Goal: Task Accomplishment & Management: Manage account settings

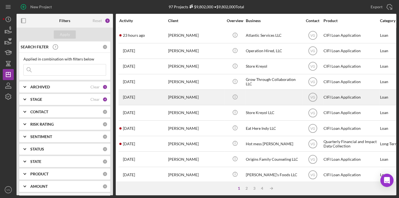
click at [181, 97] on div "[PERSON_NAME]" at bounding box center [195, 97] width 55 height 15
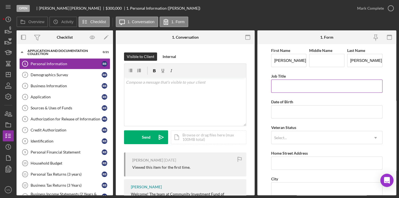
click at [291, 87] on input "Job Title" at bounding box center [326, 85] width 111 height 13
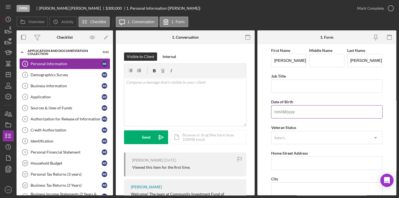
click at [275, 114] on input "Date of Birth" at bounding box center [326, 111] width 111 height 13
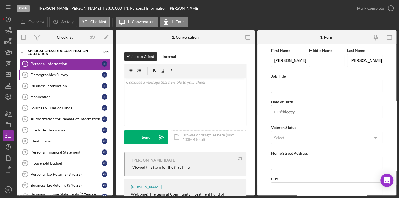
click at [52, 77] on link "Demographics Survey 2 Demographics Survey R B" at bounding box center [64, 74] width 91 height 11
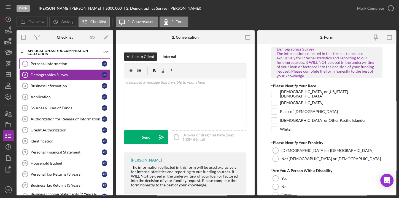
click at [49, 65] on div "Personal Information" at bounding box center [66, 63] width 71 height 4
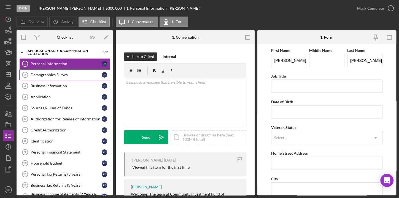
click at [42, 75] on div "Demographics Survey" at bounding box center [66, 74] width 71 height 4
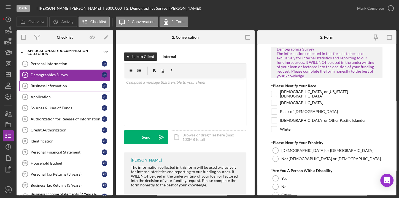
click at [42, 86] on div "Business Information" at bounding box center [66, 86] width 71 height 4
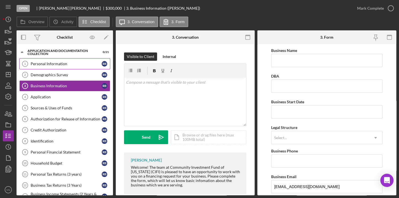
click at [53, 64] on div "Personal Information" at bounding box center [66, 63] width 71 height 4
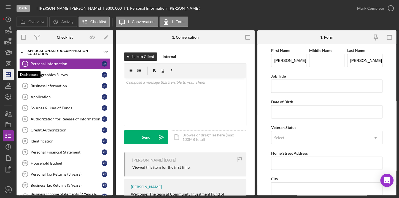
click at [9, 74] on line "button" at bounding box center [8, 74] width 4 height 0
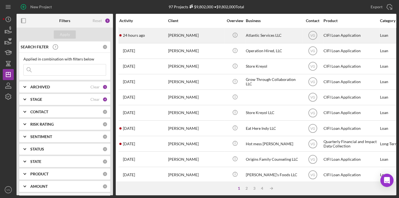
click at [168, 37] on div "[PERSON_NAME]" at bounding box center [195, 35] width 55 height 15
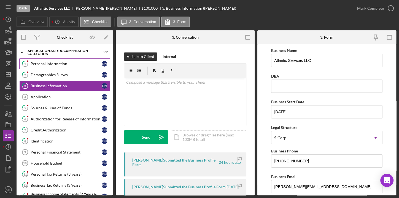
click at [65, 66] on link "1 Personal Information D N" at bounding box center [64, 63] width 91 height 11
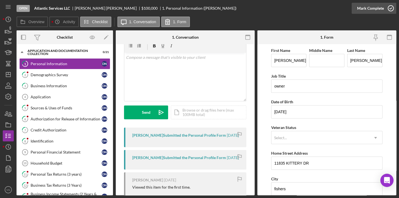
click at [382, 8] on div "Mark Complete" at bounding box center [370, 8] width 27 height 11
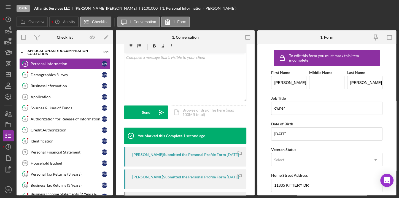
scroll to position [107, 0]
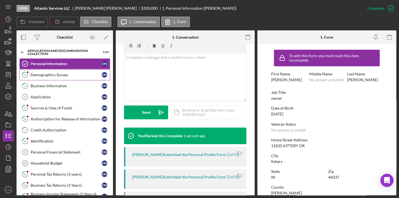
click at [52, 74] on div "Demographics Survey" at bounding box center [66, 74] width 71 height 4
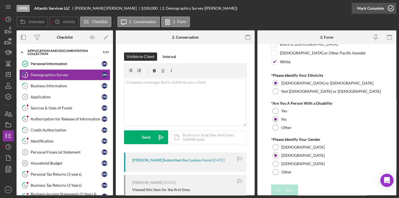
click at [366, 10] on div "Mark Complete" at bounding box center [370, 8] width 27 height 11
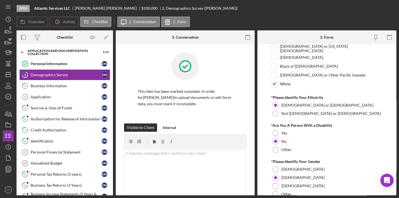
scroll to position [89, 0]
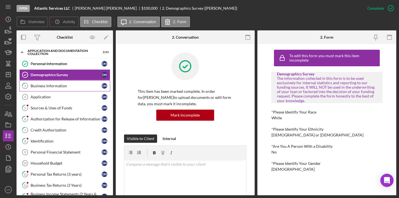
click at [52, 85] on div "Business Information" at bounding box center [66, 86] width 71 height 4
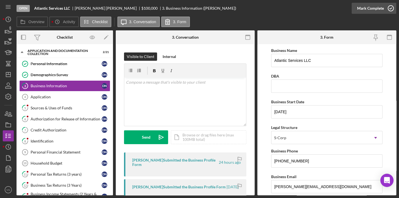
click at [374, 8] on div "Mark Complete" at bounding box center [370, 8] width 27 height 11
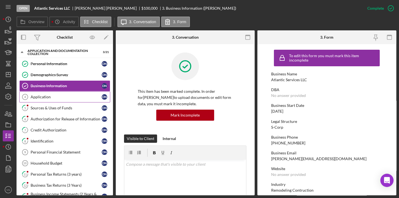
click at [48, 98] on div "Application" at bounding box center [66, 97] width 71 height 4
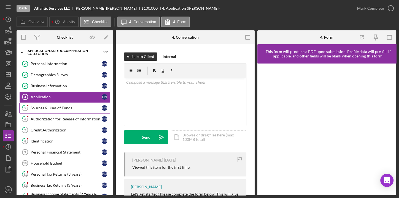
click at [58, 107] on div "Sources & Uses of Funds" at bounding box center [66, 108] width 71 height 4
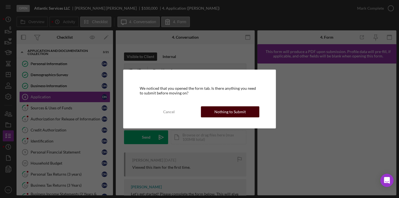
click at [216, 113] on div "Nothing to Submit" at bounding box center [229, 111] width 31 height 11
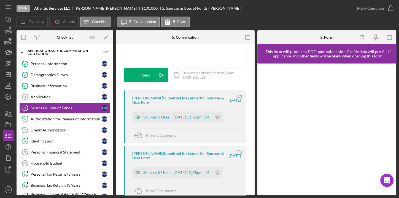
scroll to position [75, 0]
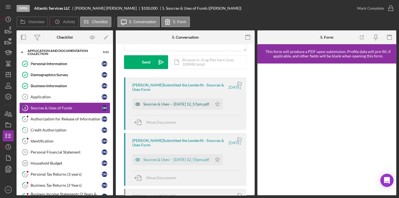
click at [180, 106] on div "Sources & Uses -- [DATE] 12_57pm.pdf" at bounding box center [172, 103] width 80 height 11
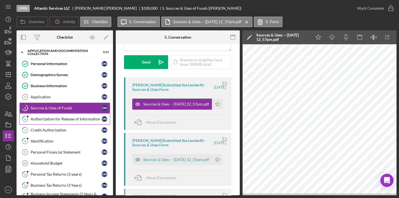
click at [58, 120] on div "Authorization for Release of Information" at bounding box center [66, 119] width 71 height 4
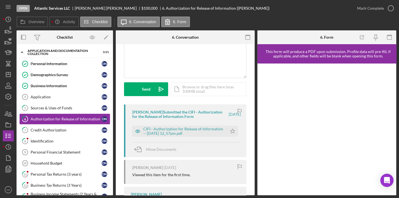
scroll to position [50, 0]
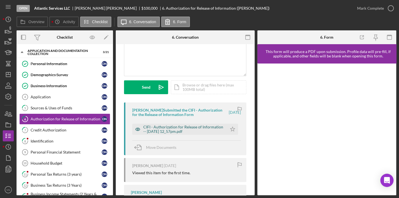
click at [175, 128] on div "CIFI - Authorization for Release of Information -- [DATE] 12_57pm.pdf" at bounding box center [183, 129] width 81 height 9
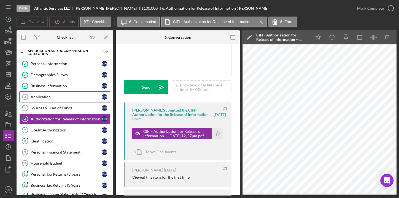
click at [64, 98] on div "Application" at bounding box center [66, 97] width 71 height 4
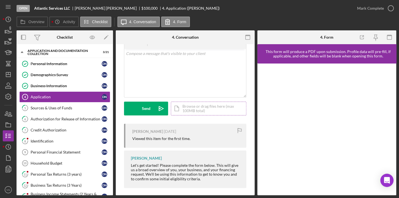
scroll to position [32, 0]
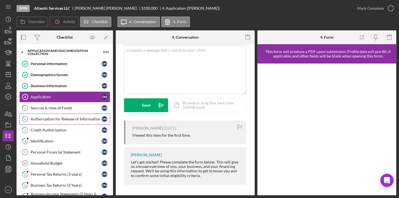
click at [53, 119] on div "Authorization for Release of Information" at bounding box center [66, 119] width 71 height 4
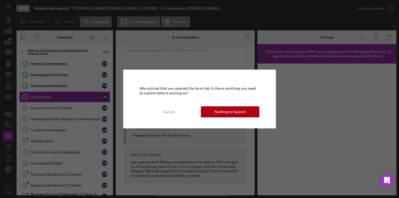
click at [53, 109] on div "We noticed that you opened the form tab. Is there anything you need to submit b…" at bounding box center [199, 99] width 399 height 198
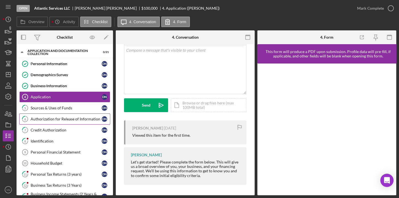
click at [67, 121] on link "6 Authorization for Release of Information D N" at bounding box center [64, 118] width 91 height 11
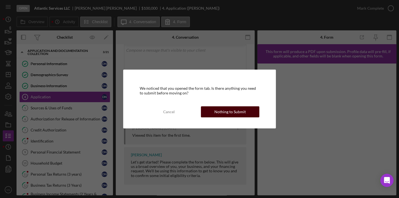
click at [229, 111] on div "Nothing to Submit" at bounding box center [229, 111] width 31 height 11
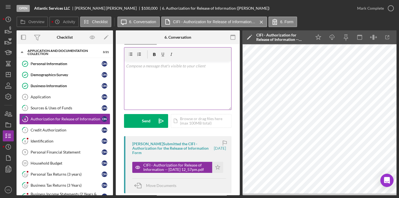
scroll to position [25, 0]
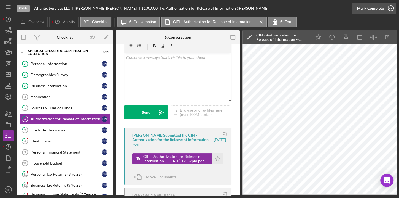
click at [380, 10] on div "Mark Complete" at bounding box center [370, 8] width 27 height 11
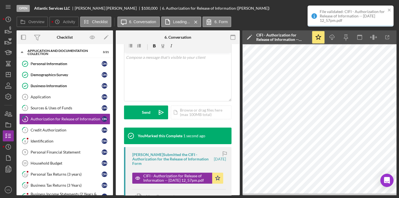
scroll to position [107, 0]
click at [60, 131] on div "Credit Authorization" at bounding box center [66, 130] width 71 height 4
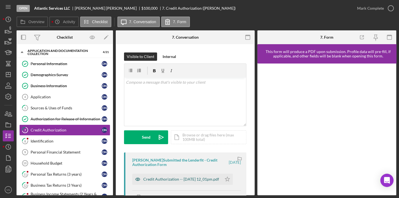
click at [173, 178] on div "Credit Authorization -- [DATE] 12_01pm.pdf" at bounding box center [181, 179] width 76 height 4
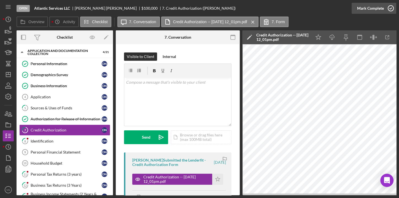
click at [373, 7] on div "Mark Complete" at bounding box center [370, 8] width 27 height 11
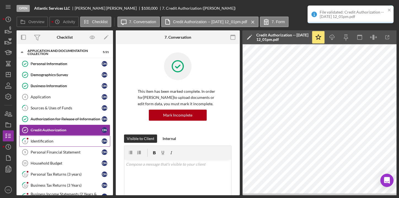
click at [43, 139] on div "Identification" at bounding box center [66, 141] width 71 height 4
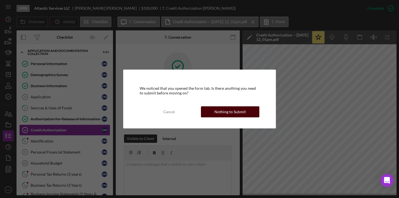
click at [214, 112] on button "Nothing to Submit" at bounding box center [230, 111] width 58 height 11
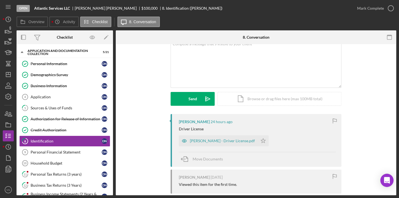
scroll to position [50, 0]
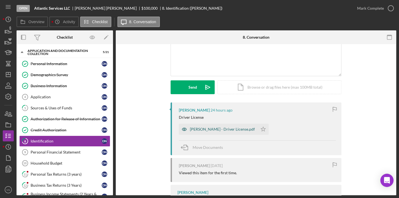
click at [202, 129] on div "[PERSON_NAME] - Driver License.pdf" at bounding box center [222, 129] width 65 height 4
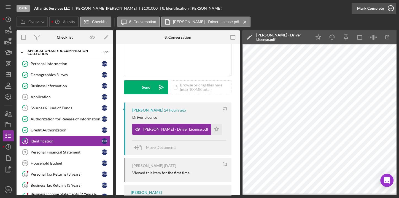
click at [375, 8] on div "Mark Complete" at bounding box center [370, 8] width 27 height 11
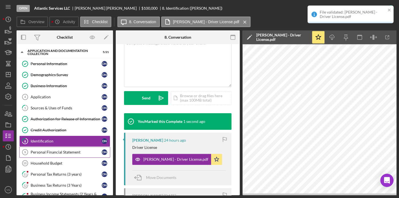
scroll to position [132, 0]
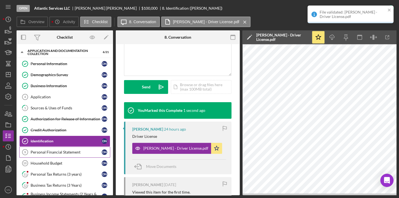
click at [63, 151] on div "Personal Financial Statement" at bounding box center [66, 152] width 71 height 4
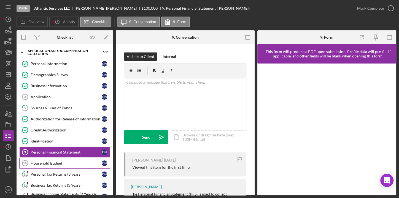
click at [57, 162] on div "Household Budget" at bounding box center [66, 163] width 71 height 4
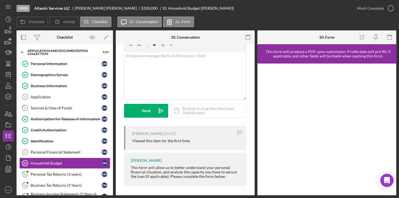
scroll to position [27, 0]
click at [62, 172] on div "Personal Tax Returns (3 years)" at bounding box center [66, 174] width 71 height 4
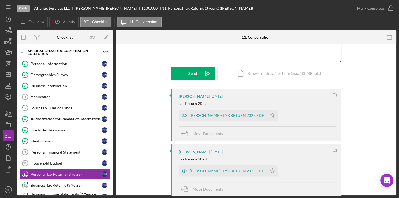
scroll to position [63, 0]
click at [230, 115] on div "[PERSON_NAME]- TAX RETURN 2022.PDF" at bounding box center [227, 115] width 74 height 4
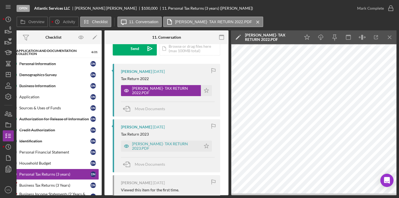
scroll to position [114, 0]
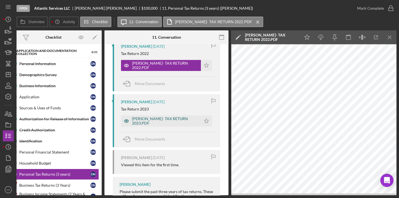
click at [162, 125] on div "[PERSON_NAME]- TAX RETURN 2023.PDF" at bounding box center [161, 120] width 80 height 11
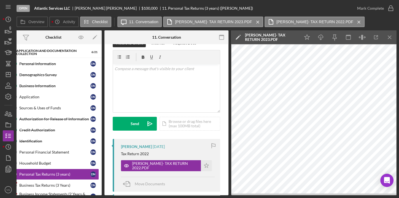
scroll to position [0, 0]
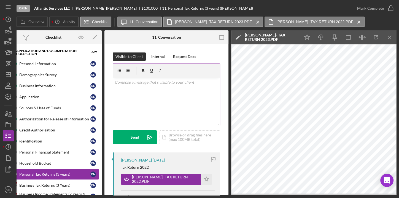
click at [147, 109] on div "v Color teal Color pink Remove color Add row above Add row below Add column bef…" at bounding box center [166, 101] width 107 height 48
click at [48, 183] on div "Business Tax Returns (3 Years)" at bounding box center [54, 185] width 71 height 4
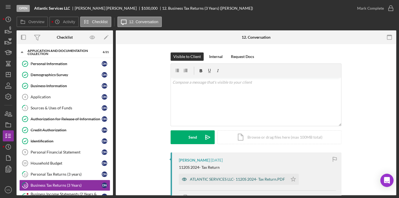
click at [209, 177] on div "ATLANTIC SERVICES LLC- 1120S 2024- Tax Return.PDF" at bounding box center [237, 179] width 95 height 4
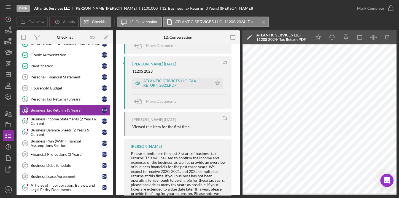
scroll to position [206, 0]
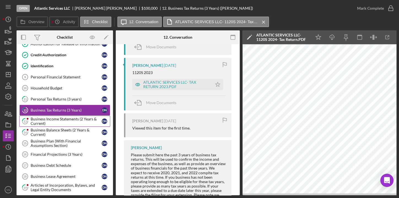
click at [44, 117] on div "Business Income Statements (2 Years & Current)" at bounding box center [66, 121] width 71 height 9
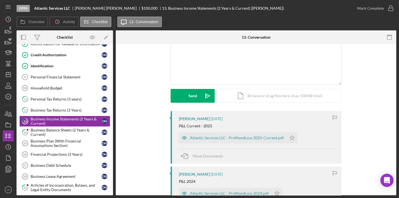
scroll to position [50, 0]
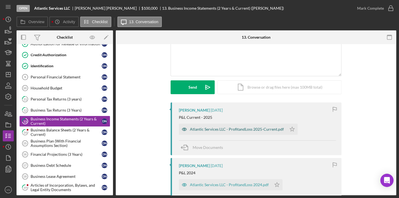
click at [210, 127] on div "Atlantic Services LLC - ProfitandLoss 2025-Current.pdf" at bounding box center [237, 129] width 94 height 4
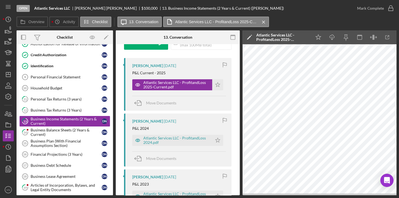
scroll to position [125, 0]
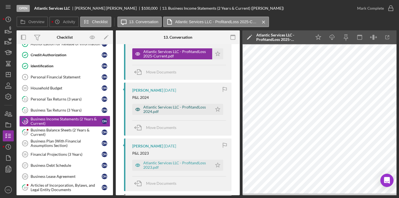
click at [181, 112] on div "Atlantic Services LLC - ProfitandLoss 2024.pdf" at bounding box center [176, 109] width 66 height 9
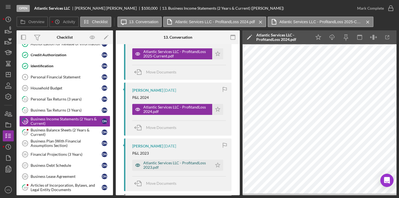
click at [169, 166] on div "Atlantic Services LLC - ProfitandLoss 2023.pdf" at bounding box center [176, 164] width 66 height 9
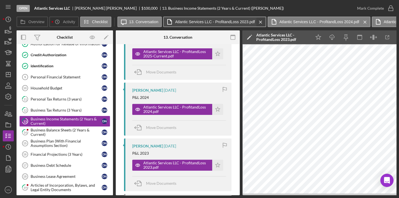
click at [259, 22] on icon "Icon/Menu Close" at bounding box center [261, 22] width 10 height 14
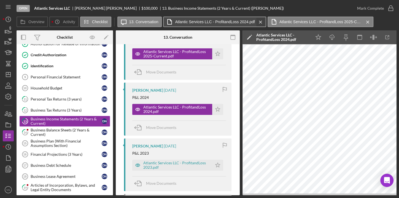
click at [259, 21] on icon "Icon/Menu Close" at bounding box center [261, 22] width 10 height 14
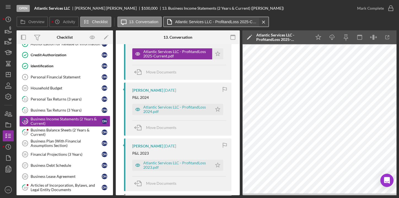
click at [259, 21] on icon "Icon/Menu Close" at bounding box center [264, 22] width 10 height 14
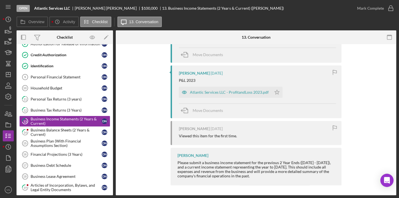
scroll to position [198, 0]
click at [233, 90] on div "Atlantic Services LLC - ProfitandLoss 2023.pdf" at bounding box center [229, 92] width 79 height 4
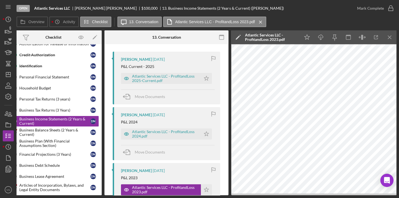
scroll to position [98, 0]
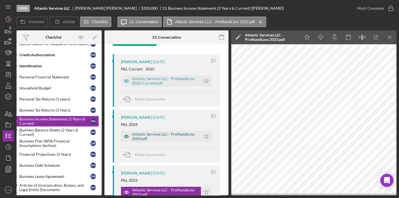
click at [165, 136] on div "Atlantic Services LLC - ProfitandLoss 2024.pdf" at bounding box center [165, 136] width 66 height 9
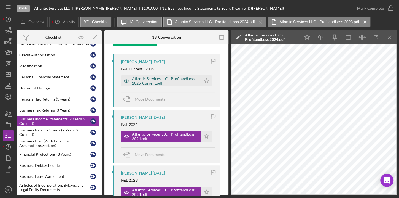
click at [150, 81] on div "Atlantic Services LLC - ProfitandLoss 2025-Current.pdf" at bounding box center [165, 80] width 66 height 9
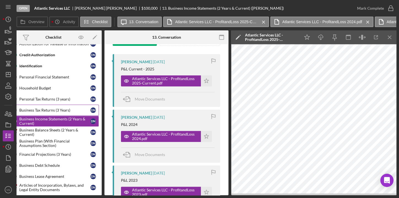
click at [49, 109] on div "Business Tax Returns (3 Years)" at bounding box center [54, 110] width 71 height 4
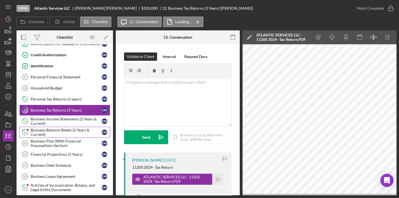
click at [50, 131] on div "Business Balance Sheets (2 Years & Current)" at bounding box center [66, 132] width 71 height 9
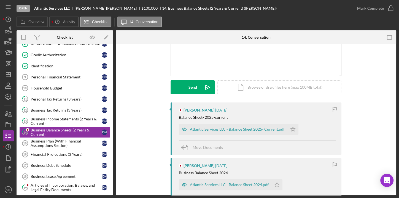
scroll to position [50, 0]
click at [236, 129] on div "Atlantic Services LLC - Balance Sheet 2025- Current.pdf" at bounding box center [237, 129] width 95 height 4
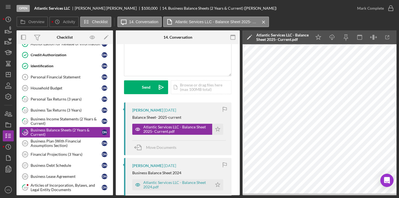
scroll to position [0, 11]
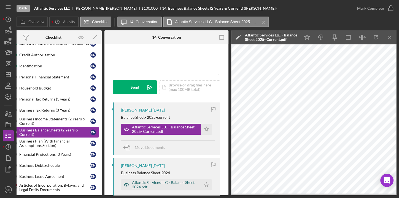
click at [176, 184] on div "Atlantic Services LLC - Balance Sheet 2024.pdf" at bounding box center [165, 184] width 66 height 9
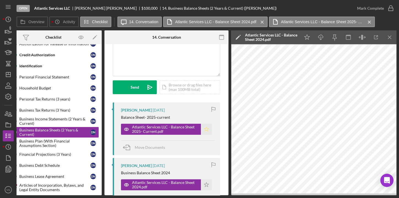
click at [206, 128] on polygon "button" at bounding box center [206, 129] width 5 height 4
click at [205, 185] on polygon "button" at bounding box center [206, 184] width 5 height 4
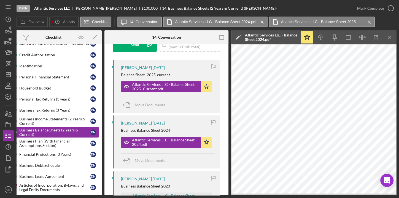
scroll to position [100, 0]
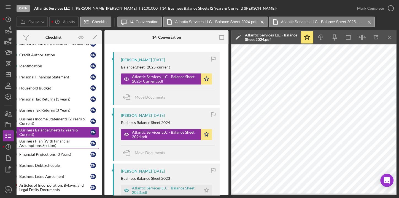
click at [59, 139] on div "Business Plan (With Financial Assumptions Section)" at bounding box center [54, 143] width 71 height 9
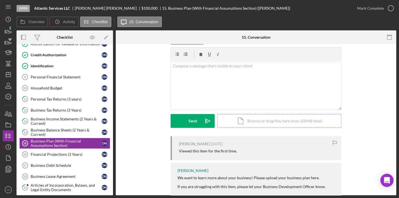
scroll to position [27, 0]
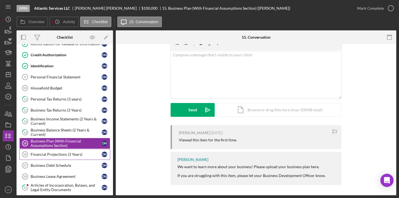
click at [48, 152] on div "Financial Projections (3 Years)" at bounding box center [66, 154] width 71 height 4
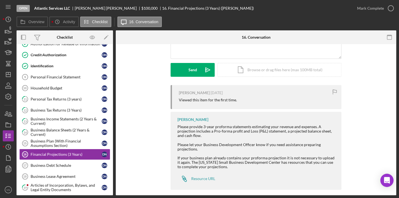
scroll to position [72, 0]
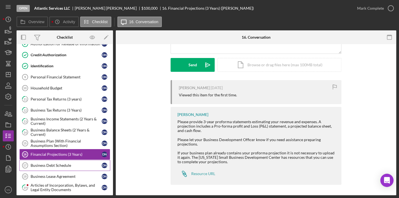
click at [65, 165] on link "Business Debt Schedule 17 Business Debt Schedule D N" at bounding box center [64, 165] width 91 height 11
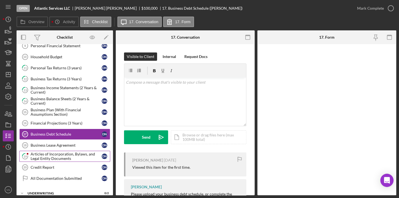
scroll to position [109, 0]
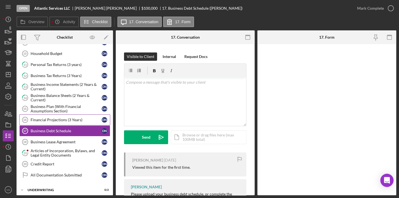
click at [60, 119] on div "Financial Projections (3 Years)" at bounding box center [66, 119] width 71 height 4
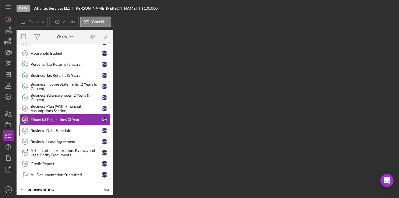
scroll to position [109, 0]
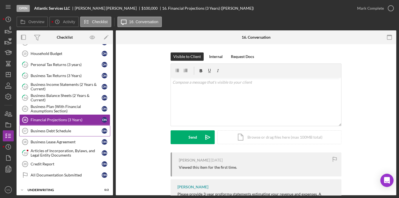
click at [60, 130] on div "Business Debt Schedule" at bounding box center [66, 130] width 71 height 4
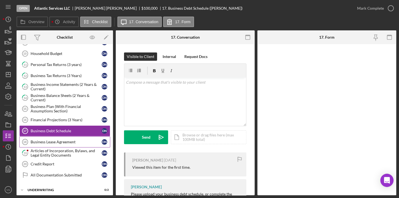
click at [61, 140] on div "Business Lease Agreement" at bounding box center [66, 141] width 71 height 4
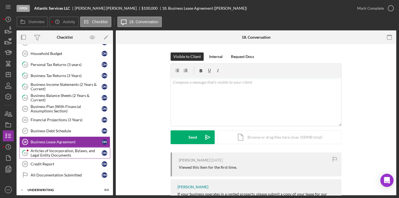
click at [51, 152] on div "Articles of Incorporation, Bylaws, and Legal Entity Documents" at bounding box center [66, 152] width 71 height 9
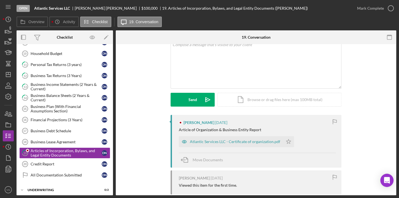
scroll to position [50, 0]
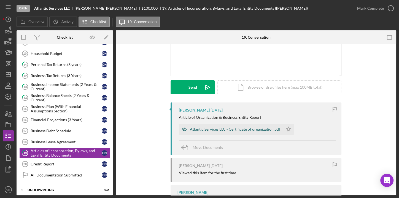
click at [214, 128] on div "Atlantic Services LLC - Certificate of organization.pdf" at bounding box center [235, 129] width 90 height 4
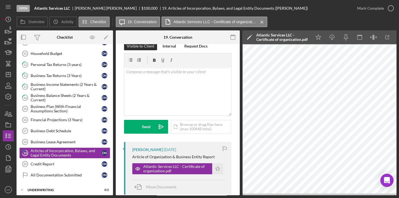
scroll to position [0, 0]
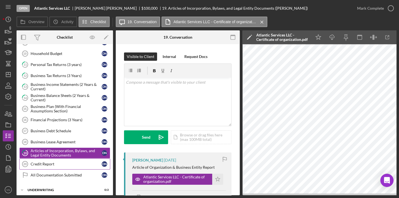
click at [48, 163] on div "Credit Report" at bounding box center [66, 164] width 71 height 4
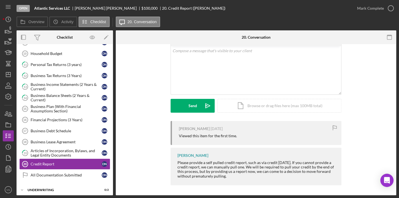
scroll to position [32, 0]
click at [55, 173] on div "All Documentation Submitted" at bounding box center [66, 175] width 71 height 4
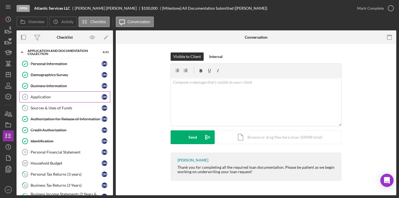
click at [56, 97] on div "Application" at bounding box center [66, 97] width 71 height 4
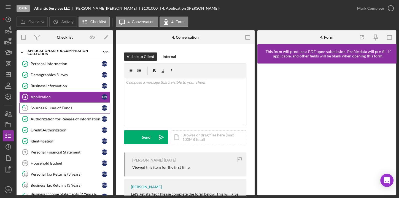
click at [60, 108] on div "Sources & Uses of Funds" at bounding box center [66, 108] width 71 height 4
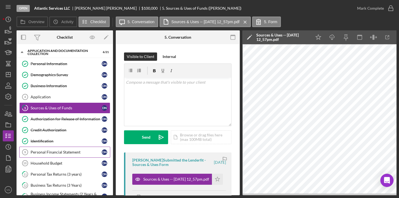
click at [59, 152] on div "Personal Financial Statement" at bounding box center [66, 152] width 71 height 4
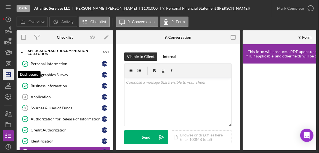
click at [7, 73] on icon "Icon/Dashboard" at bounding box center [8, 75] width 14 height 14
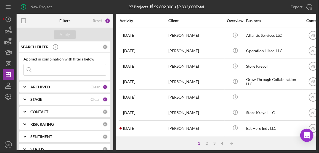
click at [57, 72] on input at bounding box center [65, 69] width 82 height 11
type input "[PERSON_NAME]"
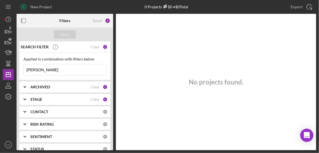
drag, startPoint x: 55, startPoint y: 73, endPoint x: 21, endPoint y: 69, distance: 34.9
click at [21, 69] on div "Applied in combination with filters below [PERSON_NAME] Icon/Menu Close" at bounding box center [64, 66] width 91 height 27
type input "First step"
drag, startPoint x: 52, startPoint y: 71, endPoint x: 22, endPoint y: 69, distance: 30.1
click at [22, 69] on div "Applied in combination with filters below First step Icon/Menu Close" at bounding box center [64, 66] width 91 height 27
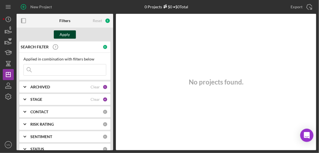
click at [70, 33] on button "Apply" at bounding box center [65, 34] width 22 height 8
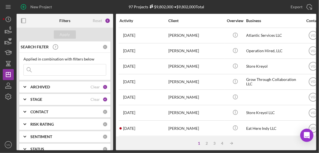
click at [60, 71] on input at bounding box center [65, 69] width 82 height 11
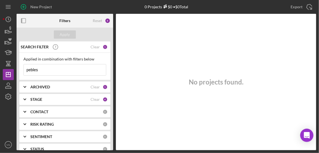
drag, startPoint x: 39, startPoint y: 70, endPoint x: 23, endPoint y: 70, distance: 16.5
click at [23, 70] on div "Applied in combination with filters below pebles Icon/Menu Close" at bounding box center [64, 66] width 91 height 27
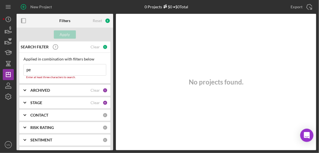
click at [33, 71] on input "pe" at bounding box center [65, 69] width 82 height 11
click at [33, 69] on input "pe" at bounding box center [65, 69] width 82 height 11
click at [37, 70] on input "pe" at bounding box center [65, 69] width 82 height 11
click at [63, 69] on input "pe" at bounding box center [65, 69] width 82 height 11
click at [63, 71] on input "pe" at bounding box center [65, 69] width 82 height 11
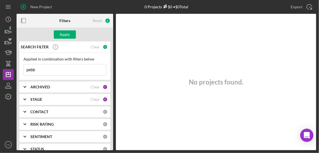
type input "pebbles"
click at [73, 35] on button "Apply" at bounding box center [65, 34] width 22 height 8
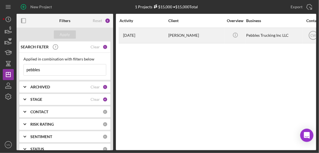
click at [272, 34] on div "Pebbles Trucking Inc LLC" at bounding box center [273, 35] width 55 height 15
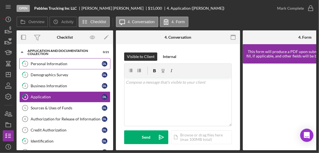
click at [50, 63] on div "Personal Information" at bounding box center [66, 63] width 71 height 4
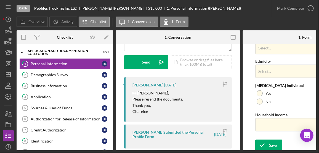
scroll to position [262, 0]
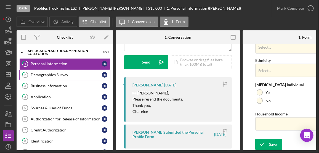
click at [58, 76] on div "Demographics Survey" at bounding box center [66, 74] width 71 height 4
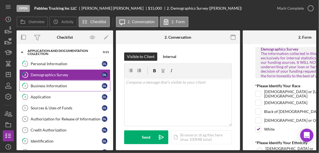
click at [56, 85] on div "Business Information" at bounding box center [66, 86] width 71 height 4
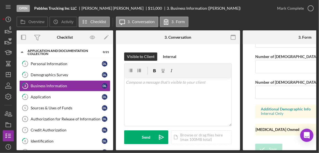
scroll to position [508, 0]
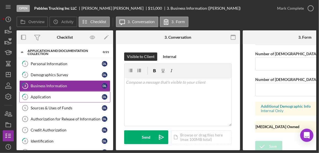
click at [61, 96] on div "Application" at bounding box center [66, 97] width 71 height 4
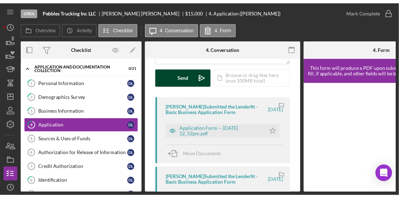
scroll to position [125, 0]
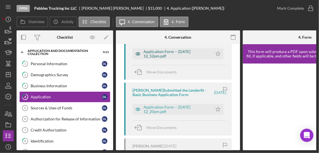
click at [164, 55] on div "Application Form -- [DATE] 12_52pm.pdf" at bounding box center [176, 53] width 66 height 9
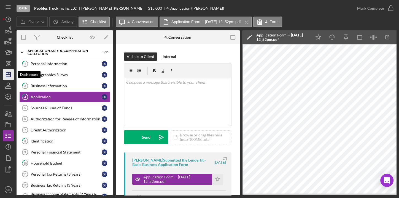
click at [10, 75] on polygon "button" at bounding box center [8, 74] width 4 height 4
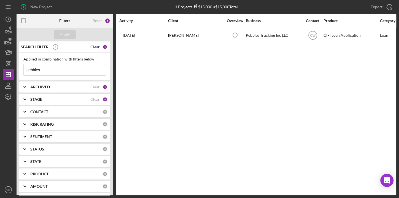
click at [93, 47] on div "Clear" at bounding box center [94, 47] width 9 height 4
click at [67, 35] on div "Apply" at bounding box center [65, 34] width 10 height 8
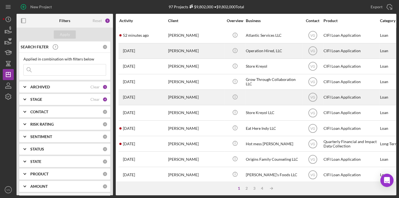
click at [182, 51] on div "[PERSON_NAME]" at bounding box center [195, 51] width 55 height 15
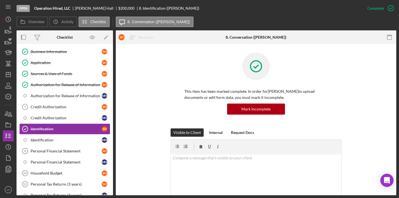
scroll to position [75, 0]
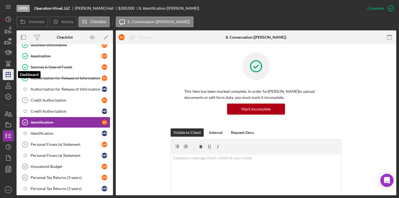
click at [7, 76] on icon "Icon/Dashboard" at bounding box center [8, 75] width 14 height 14
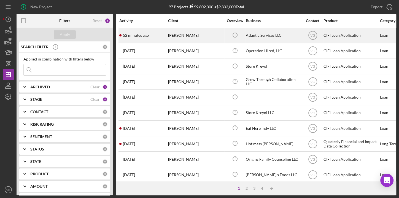
click at [182, 36] on div "[PERSON_NAME]" at bounding box center [195, 35] width 55 height 15
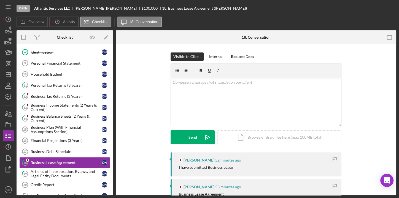
scroll to position [109, 0]
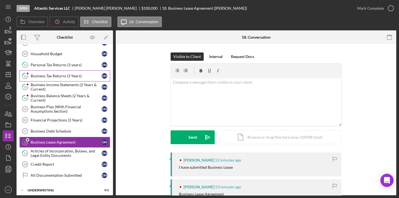
click at [57, 75] on div "Business Tax Returns (3 Years)" at bounding box center [66, 76] width 71 height 4
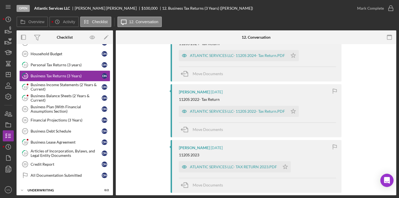
scroll to position [175, 0]
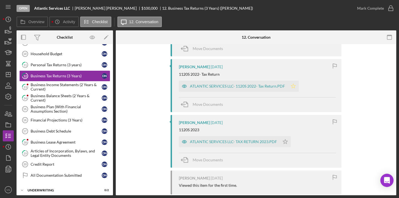
click at [290, 86] on icon "Icon/Star" at bounding box center [293, 85] width 11 height 11
click at [285, 142] on polygon "button" at bounding box center [285, 141] width 5 height 4
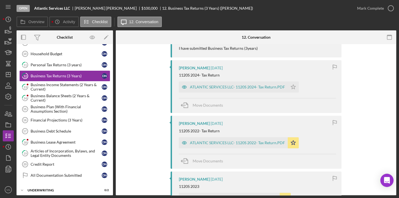
scroll to position [113, 0]
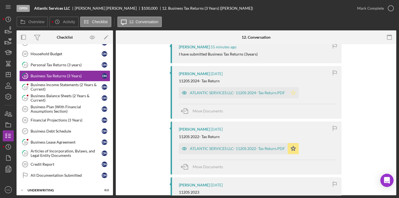
click at [291, 90] on icon "Icon/Star" at bounding box center [293, 92] width 11 height 11
click at [386, 8] on icon "button" at bounding box center [391, 8] width 14 height 14
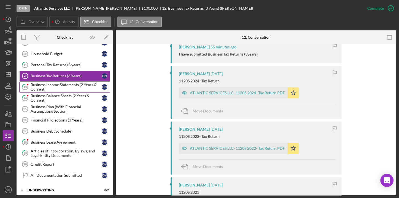
click at [64, 84] on div "Business Income Statements (2 Years & Current)" at bounding box center [66, 86] width 71 height 9
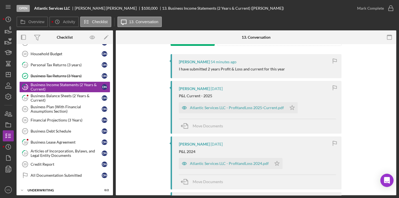
scroll to position [100, 0]
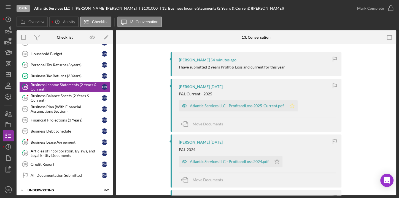
click at [291, 105] on polygon "button" at bounding box center [292, 105] width 5 height 4
click at [275, 162] on polygon "button" at bounding box center [277, 161] width 5 height 4
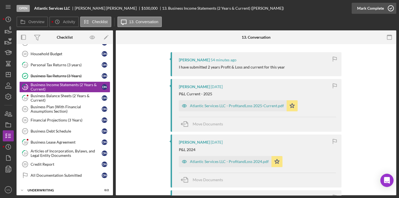
click at [377, 9] on div "Mark Complete" at bounding box center [370, 8] width 27 height 11
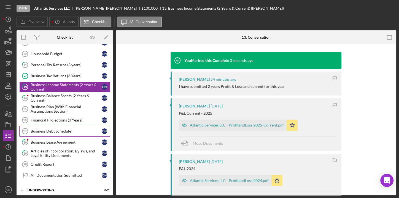
scroll to position [176, 0]
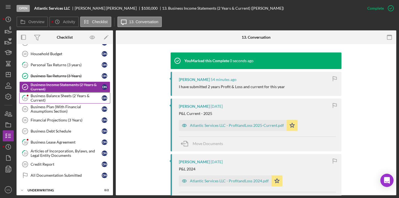
click at [51, 93] on div "Business Balance Sheets (2 Years & Current)" at bounding box center [66, 97] width 71 height 9
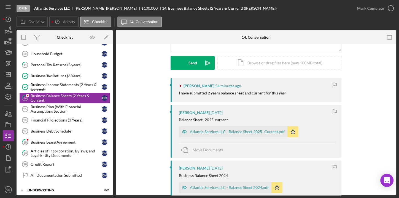
scroll to position [75, 0]
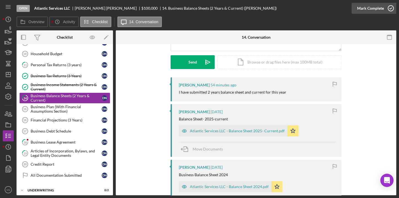
click at [374, 9] on div "Mark Complete" at bounding box center [370, 8] width 27 height 11
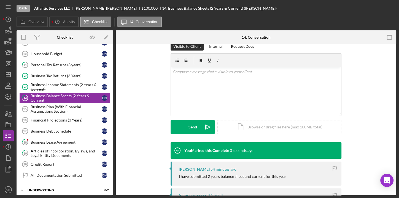
scroll to position [151, 0]
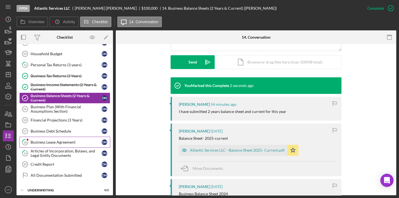
click at [67, 140] on div "Business Lease Agreement" at bounding box center [66, 142] width 71 height 4
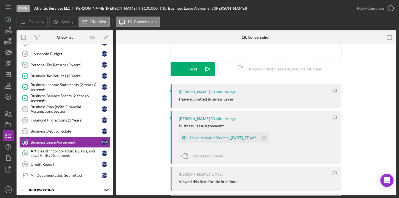
scroll to position [75, 0]
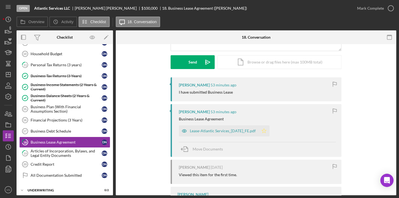
click at [265, 130] on icon "Icon/Star" at bounding box center [264, 130] width 11 height 11
click at [379, 9] on div "Mark Complete" at bounding box center [370, 8] width 27 height 11
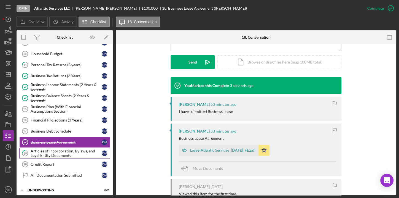
click at [60, 149] on div "Articles of Incorporation, Bylaws, and Legal Entity Documents" at bounding box center [66, 153] width 71 height 9
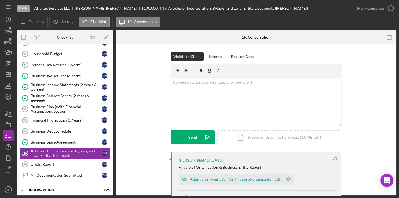
scroll to position [50, 0]
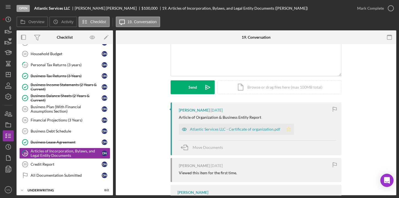
click at [285, 128] on icon "Icon/Star" at bounding box center [288, 128] width 11 height 11
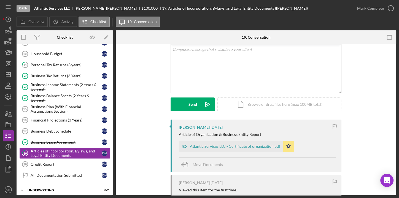
scroll to position [0, 0]
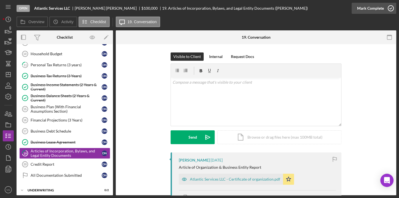
click at [369, 8] on div "Mark Complete" at bounding box center [370, 8] width 27 height 11
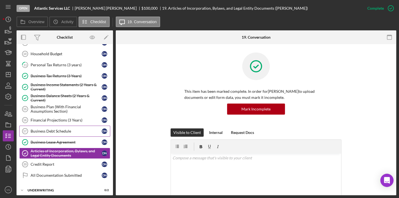
click at [53, 129] on div "Business Debt Schedule" at bounding box center [66, 131] width 71 height 4
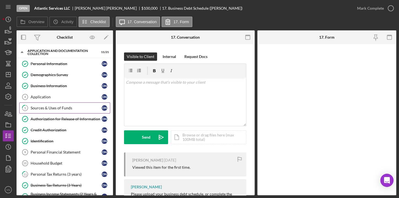
click at [50, 107] on div "Sources & Uses of Funds" at bounding box center [66, 108] width 71 height 4
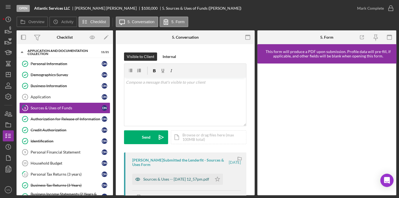
click at [191, 179] on div "Sources & Uses -- [DATE] 12_57pm.pdf" at bounding box center [176, 179] width 66 height 4
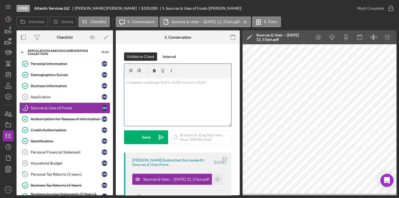
click at [147, 87] on div "v Color teal Color pink Remove color Add row above Add row below Add column bef…" at bounding box center [177, 101] width 107 height 48
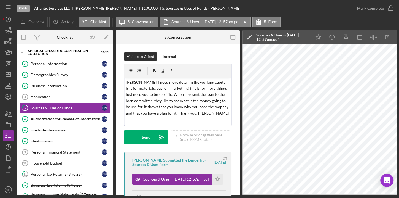
click at [126, 82] on p "[PERSON_NAME], I need more detail in the working capital. is it for materials, …" at bounding box center [178, 97] width 104 height 37
click at [214, 83] on p "Hello [PERSON_NAME], I need more detail in the working capital. is it for mater…" at bounding box center [178, 100] width 104 height 43
click at [145, 95] on p "Hello [PERSON_NAME], I need more detail within the working capital amount. is i…" at bounding box center [178, 100] width 104 height 43
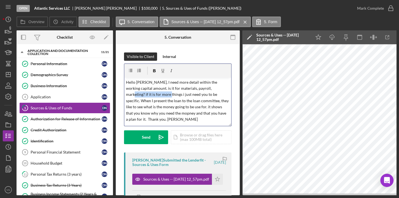
drag, startPoint x: 203, startPoint y: 88, endPoint x: 147, endPoint y: 96, distance: 55.6
click at [147, 96] on p "Hello [PERSON_NAME], I need more detail within the working capital amount. is i…" at bounding box center [178, 100] width 104 height 43
click at [148, 107] on p "Hello [PERSON_NAME], I need more detail within the working capital amount. is i…" at bounding box center [178, 100] width 104 height 43
click at [171, 112] on p "Hello [PERSON_NAME], I need more detail within the working capital amount. is i…" at bounding box center [178, 100] width 104 height 43
click at [188, 112] on p "Hello [PERSON_NAME], I need more detail within the working capital amount. is i…" at bounding box center [178, 100] width 104 height 43
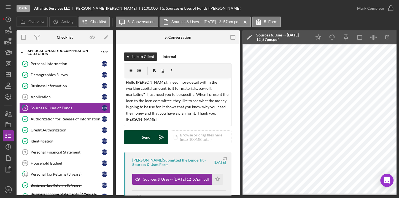
click at [152, 135] on button "Send Icon/icon-invite-send" at bounding box center [146, 137] width 44 height 14
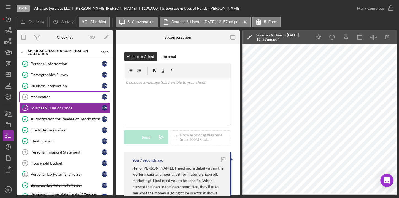
click at [42, 96] on div "Application" at bounding box center [66, 97] width 71 height 4
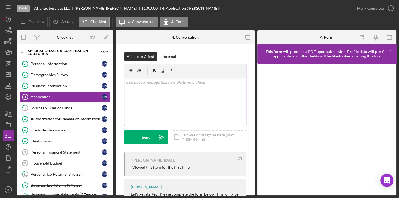
click at [189, 92] on div "v Color teal Color pink Remove color Add row above Add row below Add column bef…" at bounding box center [185, 101] width 122 height 48
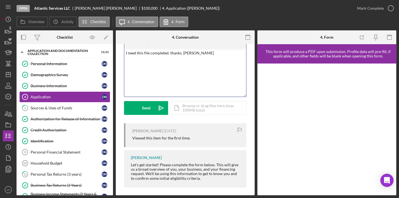
scroll to position [32, 0]
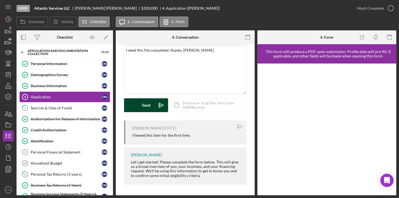
click at [142, 108] on div "Send" at bounding box center [146, 105] width 9 height 14
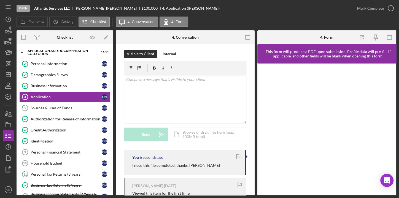
scroll to position [0, 0]
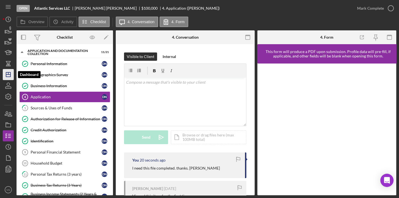
click at [6, 74] on line "button" at bounding box center [8, 74] width 4 height 0
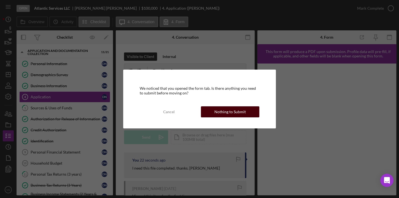
click at [208, 113] on button "Nothing to Submit" at bounding box center [230, 111] width 58 height 11
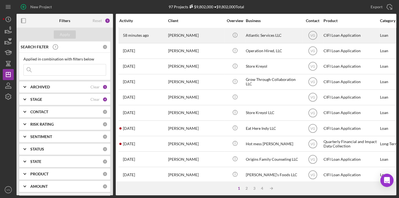
click at [182, 33] on div "[PERSON_NAME]" at bounding box center [195, 35] width 55 height 15
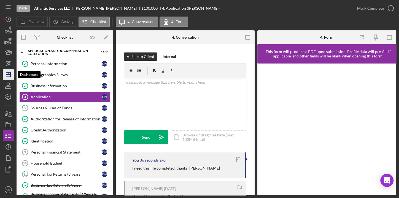
click at [9, 77] on icon "Icon/Dashboard" at bounding box center [8, 75] width 14 height 14
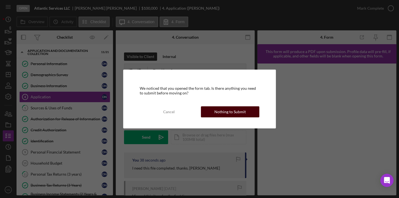
click at [214, 111] on button "Nothing to Submit" at bounding box center [230, 111] width 58 height 11
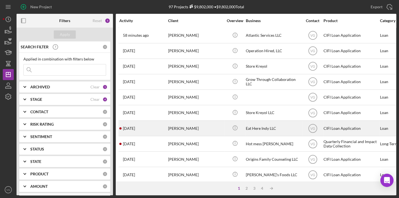
click at [145, 132] on div "[DATE] [PERSON_NAME]" at bounding box center [143, 128] width 48 height 15
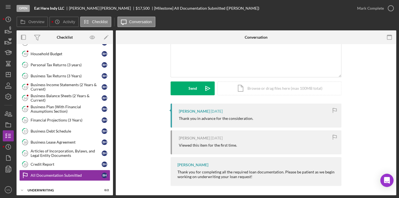
scroll to position [50, 0]
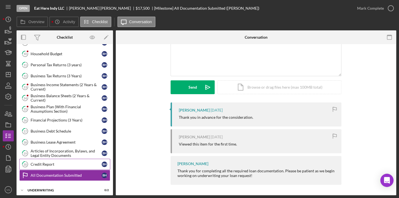
click at [47, 162] on div "Credit Report" at bounding box center [66, 164] width 71 height 4
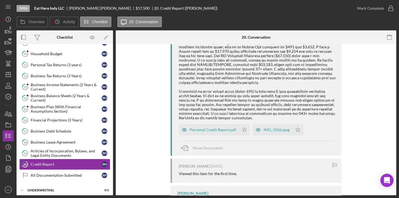
scroll to position [175, 0]
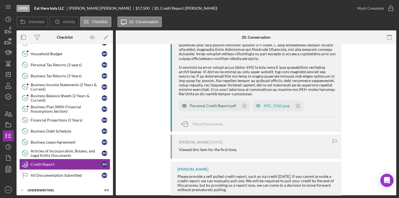
click at [222, 105] on div "Personal Credit Report.pdf" at bounding box center [213, 105] width 46 height 4
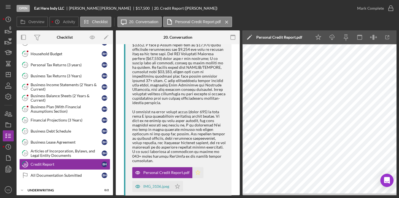
click at [200, 168] on icon "Icon/Star" at bounding box center [197, 172] width 11 height 11
click at [163, 184] on div "IMG_3106.jpeg" at bounding box center [156, 186] width 26 height 4
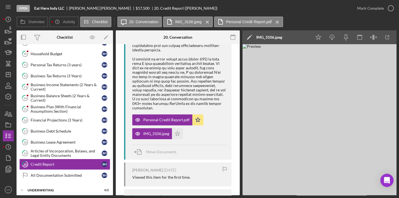
scroll to position [225, 0]
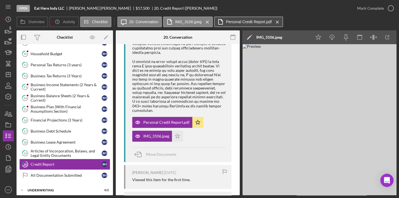
click at [238, 22] on label "Personal Credit Report.pdf" at bounding box center [249, 22] width 46 height 4
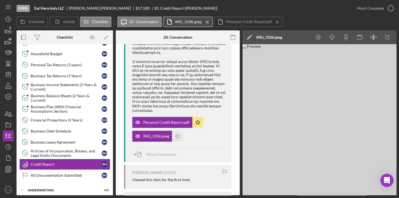
click at [189, 20] on label "IMG_3106.jpeg" at bounding box center [188, 22] width 26 height 4
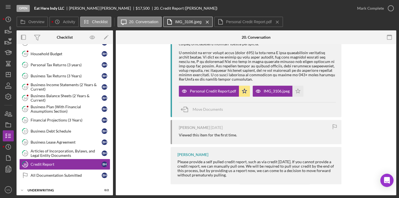
scroll to position [189, 0]
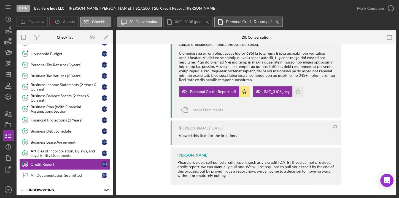
click at [229, 21] on label "Personal Credit Report.pdf" at bounding box center [249, 22] width 46 height 4
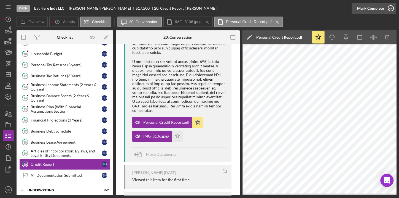
click at [388, 8] on icon "button" at bounding box center [391, 8] width 14 height 14
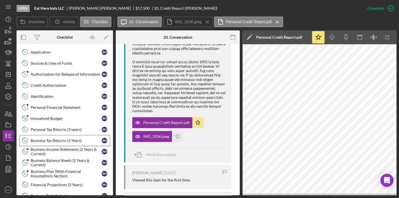
scroll to position [0, 0]
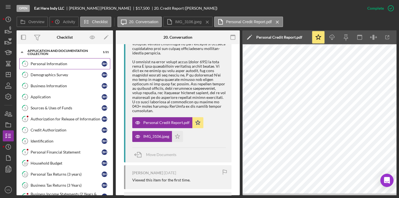
click at [57, 65] on div "Personal Information" at bounding box center [66, 63] width 71 height 4
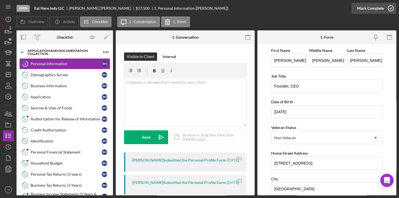
click at [370, 10] on div "Mark Complete" at bounding box center [370, 8] width 27 height 11
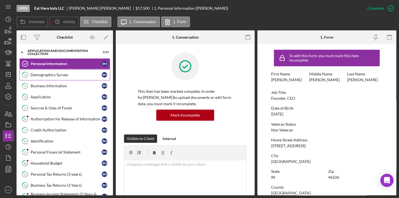
click at [58, 76] on div "Demographics Survey" at bounding box center [66, 74] width 71 height 4
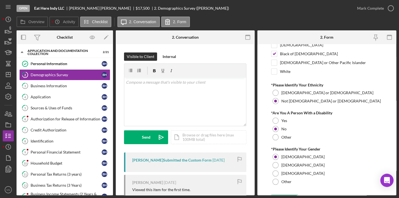
scroll to position [67, 0]
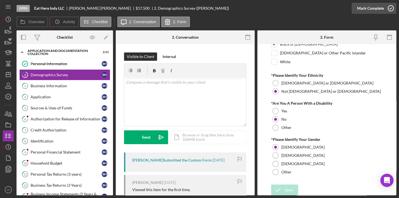
click at [364, 9] on div "Mark Complete" at bounding box center [370, 8] width 27 height 11
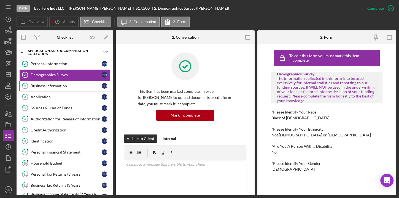
click at [56, 83] on link "3 Business Information B H" at bounding box center [64, 85] width 91 height 11
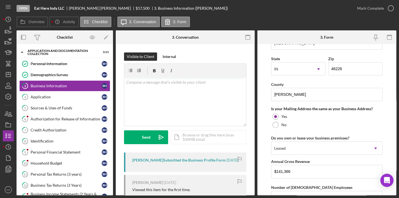
scroll to position [376, 0]
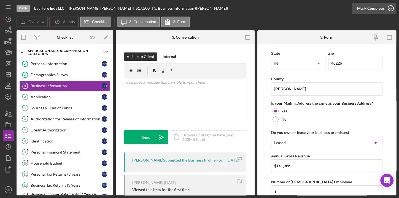
click at [376, 9] on div "Mark Complete" at bounding box center [370, 8] width 27 height 11
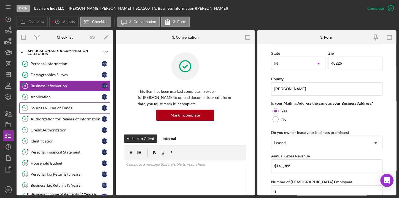
scroll to position [268, 0]
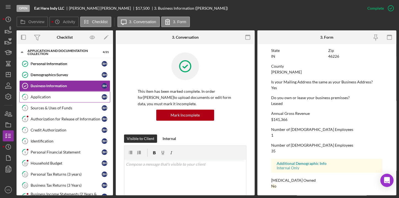
click at [46, 96] on div "Application" at bounding box center [66, 97] width 71 height 4
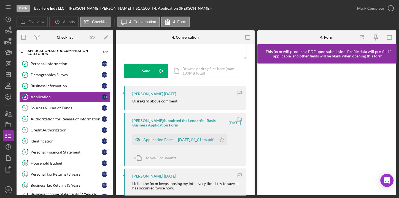
scroll to position [100, 0]
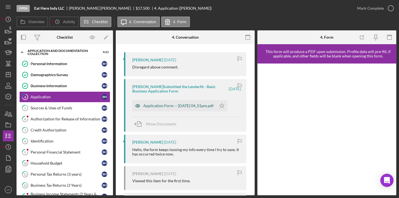
click at [195, 105] on div "Application Form -- [DATE] 04_01pm.pdf" at bounding box center [178, 105] width 70 height 4
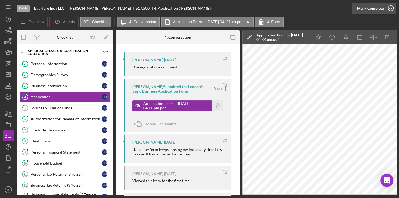
click at [364, 10] on div "Mark Complete" at bounding box center [370, 8] width 27 height 11
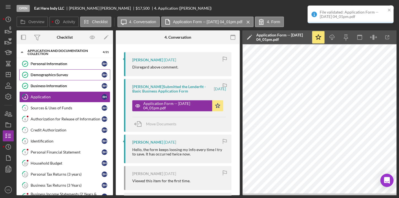
scroll to position [182, 0]
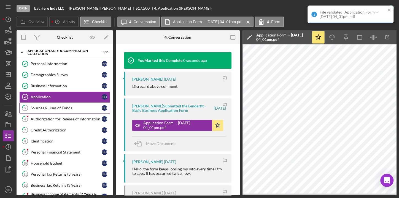
click at [52, 109] on link "5 Sources & Uses of Funds B H" at bounding box center [64, 107] width 91 height 11
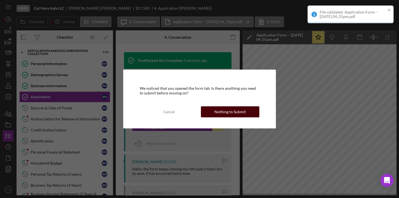
click at [233, 113] on div "Nothing to Submit" at bounding box center [229, 111] width 31 height 11
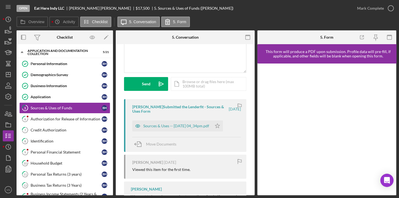
scroll to position [75, 0]
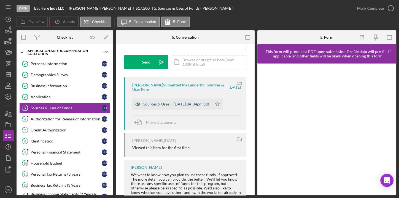
click at [192, 104] on div "Sources & Uses -- [DATE] 04_34pm.pdf" at bounding box center [176, 104] width 66 height 4
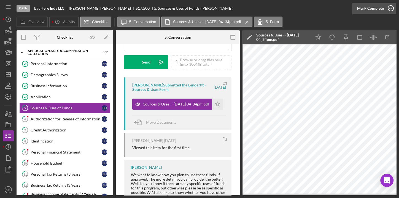
click at [382, 8] on div "Mark Complete" at bounding box center [370, 8] width 27 height 11
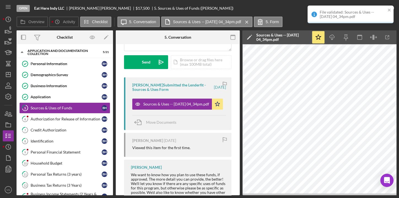
scroll to position [157, 0]
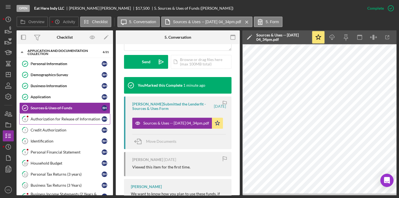
click at [46, 120] on div "Authorization for Release of Information" at bounding box center [66, 119] width 71 height 4
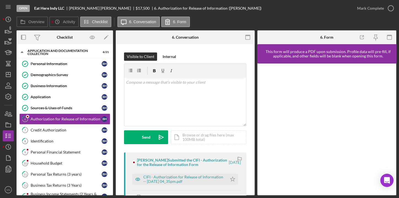
click at [187, 177] on div "CIFI - Authorization for Release of Information -- [DATE] 04_35pm.pdf Icon/Star" at bounding box center [186, 178] width 109 height 14
click at [189, 183] on div "CIFI - Authorization for Release of Information -- [DATE] 04_35pm.pdf" at bounding box center [183, 178] width 81 height 9
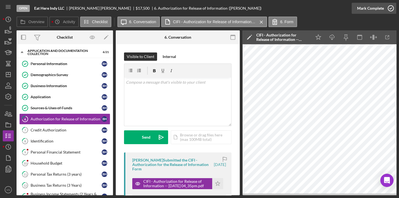
click at [369, 9] on div "Mark Complete" at bounding box center [370, 8] width 27 height 11
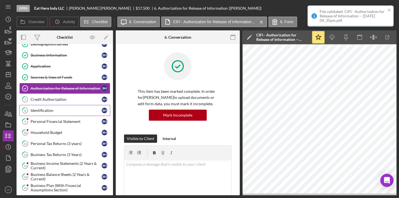
scroll to position [50, 0]
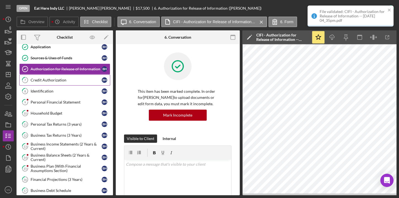
click at [56, 80] on div "Credit Authorization" at bounding box center [66, 80] width 71 height 4
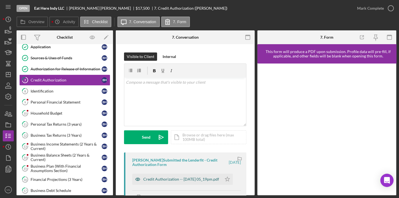
click at [163, 180] on div "Credit Authorization -- [DATE] 05_19pm.pdf" at bounding box center [181, 179] width 76 height 4
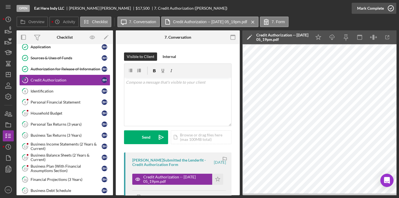
click at [367, 8] on div "Mark Complete" at bounding box center [370, 8] width 27 height 11
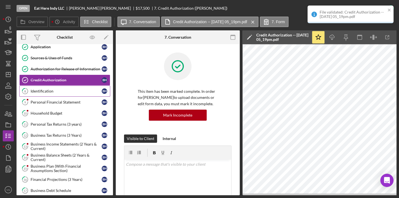
click at [47, 91] on div "Identification" at bounding box center [66, 91] width 71 height 4
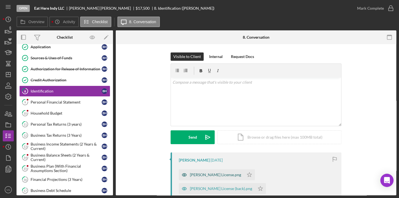
click at [220, 176] on div "[PERSON_NAME] License.png" at bounding box center [215, 174] width 51 height 4
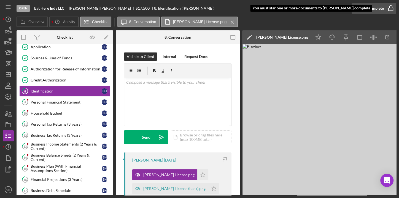
click at [371, 10] on div "Mark Complete" at bounding box center [370, 8] width 27 height 11
click at [197, 173] on icon "Icon/Star" at bounding box center [202, 174] width 11 height 11
click at [364, 5] on div "Mark Complete" at bounding box center [370, 8] width 27 height 11
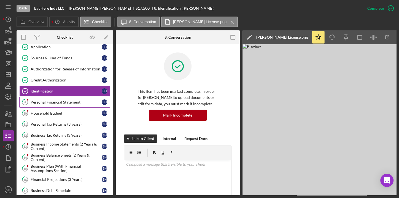
click at [52, 104] on link "9 Personal Financial Statement B H" at bounding box center [64, 101] width 91 height 11
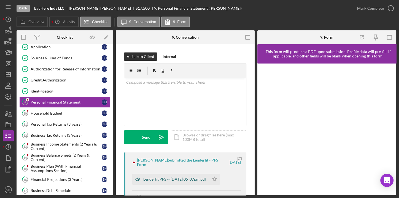
click at [168, 180] on div "Lenderfit PFS -- [DATE] 05_07pm.pdf" at bounding box center [174, 179] width 63 height 4
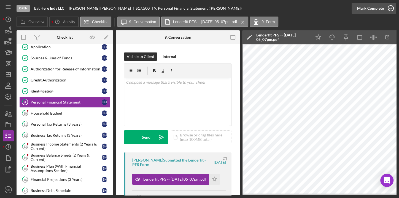
click at [363, 10] on div "Mark Complete" at bounding box center [370, 8] width 27 height 11
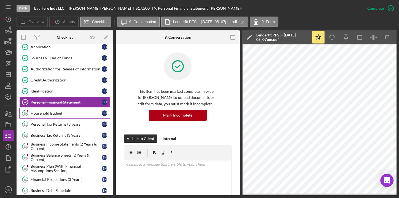
click at [45, 115] on link "10 Household Budget B H" at bounding box center [64, 113] width 91 height 11
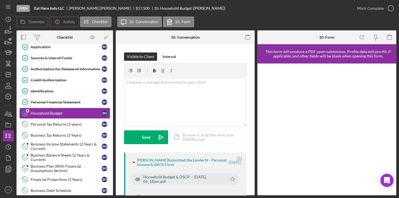
click at [174, 183] on div "Household Budget & DSCR -- [DATE] 05_18pm.pdf" at bounding box center [183, 178] width 81 height 9
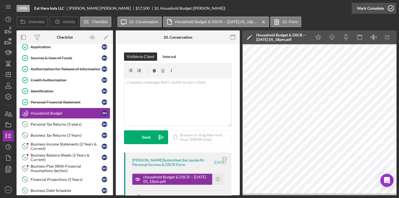
click at [367, 4] on div "Mark Complete" at bounding box center [370, 8] width 27 height 11
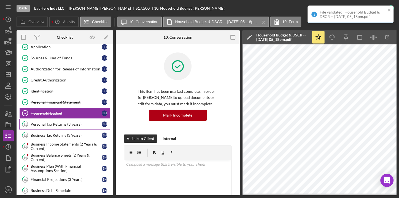
click at [53, 122] on div "Personal Tax Returns (3 years)" at bounding box center [66, 124] width 71 height 4
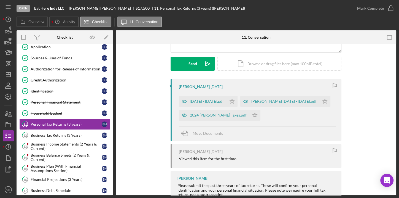
scroll to position [75, 0]
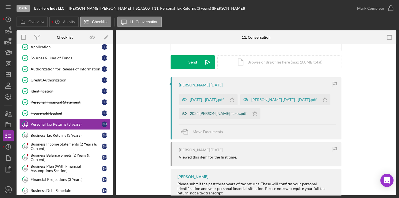
click at [217, 115] on div "2024 [PERSON_NAME] Taxes.pdf" at bounding box center [218, 113] width 57 height 4
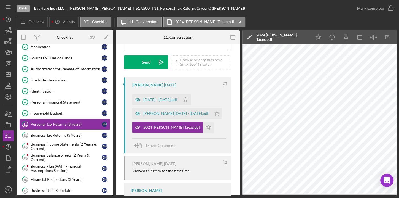
scroll to position [0, 11]
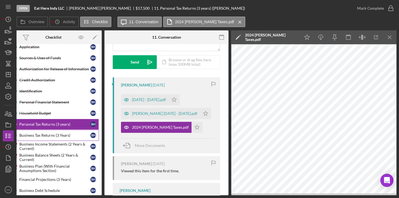
click at [37, 136] on link "12 Business Tax Returns (3 Years) B H" at bounding box center [53, 135] width 91 height 11
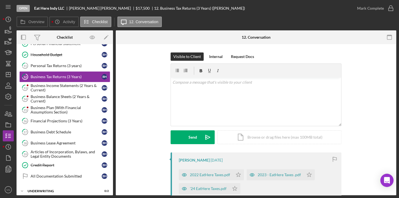
scroll to position [109, 0]
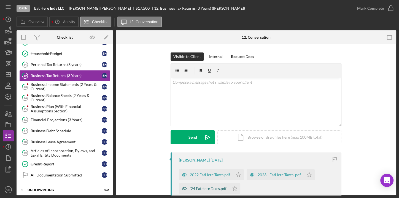
click at [203, 190] on div "'24 EatHere Taxes.pdf" at bounding box center [208, 188] width 37 height 4
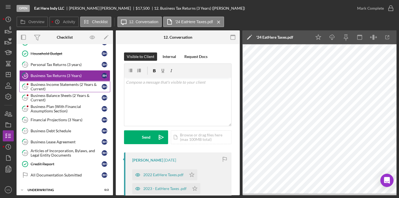
click at [56, 85] on div "Business Income Statements (2 Years & Current)" at bounding box center [66, 86] width 71 height 9
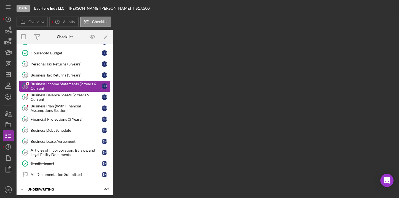
scroll to position [109, 0]
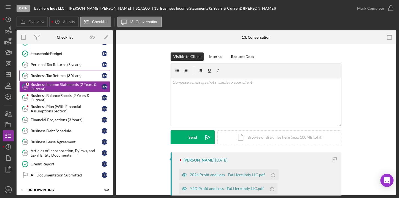
click at [61, 74] on div "Business Tax Returns (3 Years)" at bounding box center [66, 75] width 71 height 4
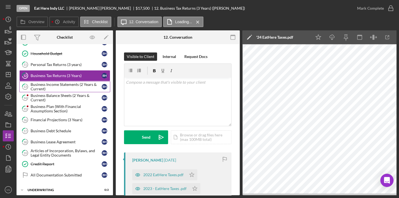
click at [56, 93] on div "Business Balance Sheets (2 Years & Current)" at bounding box center [66, 97] width 71 height 9
click at [60, 86] on div "Business Income Statements (2 Years & Current)" at bounding box center [66, 86] width 71 height 9
click at [50, 82] on div "Business Income Statements (2 Years & Current)" at bounding box center [66, 86] width 71 height 9
click at [52, 84] on div "Business Income Statements (2 Years & Current)" at bounding box center [66, 86] width 71 height 9
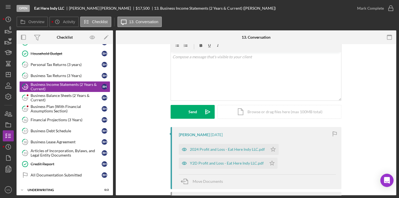
scroll to position [50, 0]
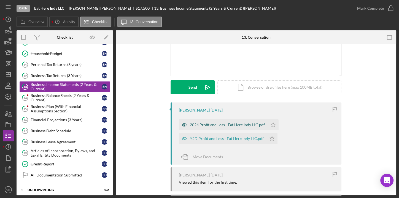
click at [237, 126] on div "2024 Profit and Loss - Eat Here Indy LLC.pdf" at bounding box center [227, 124] width 75 height 4
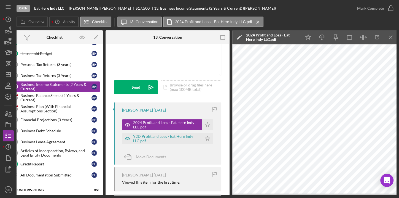
scroll to position [0, 11]
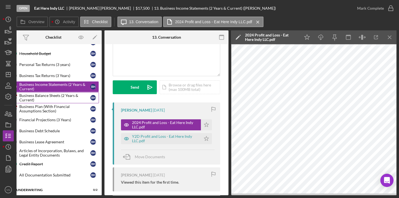
click at [52, 95] on div "Business Balance Sheets (2 Years & Current)" at bounding box center [54, 97] width 71 height 9
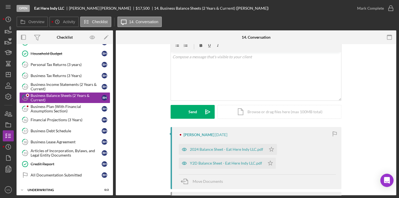
scroll to position [50, 0]
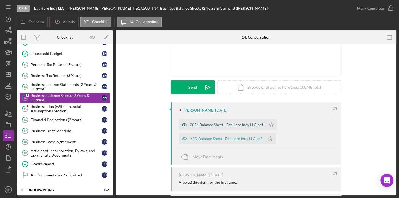
click at [214, 125] on div "2024 Balance Sheet - Eat Here Indy LLC.pdf" at bounding box center [226, 124] width 73 height 4
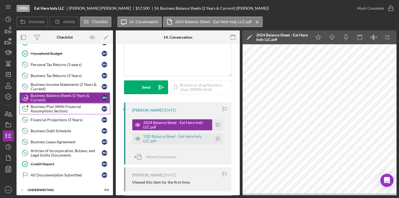
click at [47, 107] on div "Business Plan (With Financial Assumptions Section)" at bounding box center [66, 108] width 71 height 9
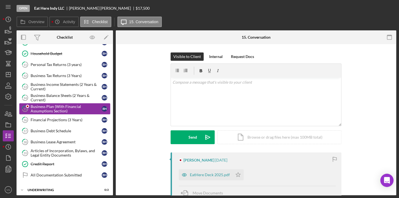
scroll to position [109, 0]
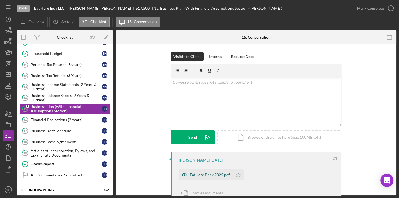
click at [210, 172] on div "EatHere Deck 2025.pdf" at bounding box center [210, 174] width 40 height 4
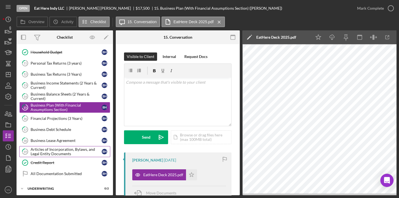
scroll to position [111, 0]
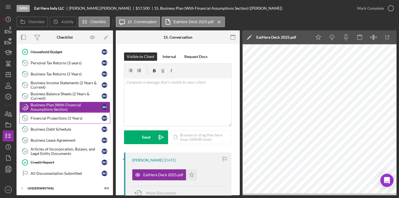
click at [53, 119] on link "16 Financial Projections (3 Years) B H" at bounding box center [64, 117] width 91 height 11
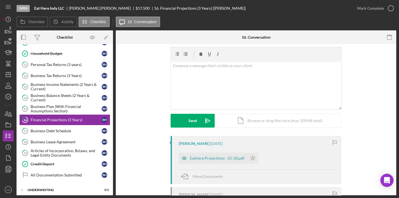
scroll to position [25, 0]
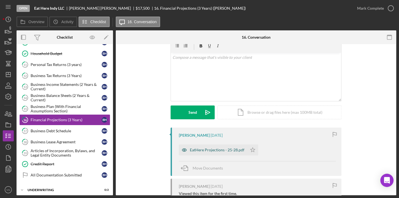
click at [214, 150] on div "EatHere Projections - 25-28.pdf" at bounding box center [217, 149] width 55 height 4
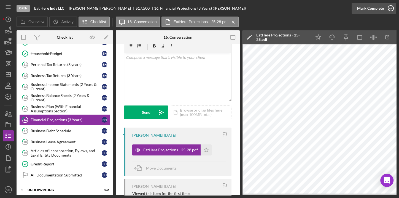
click at [377, 10] on div "Mark Complete" at bounding box center [370, 8] width 27 height 11
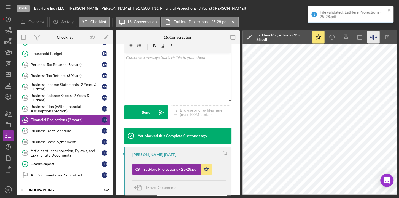
scroll to position [107, 0]
click at [59, 128] on div "Business Debt Schedule" at bounding box center [66, 130] width 71 height 4
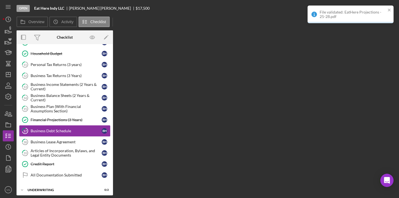
scroll to position [109, 0]
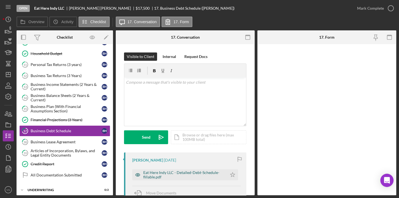
click at [199, 175] on div "Eat Here Indy LLC - Detailed-Debt-Schedule-fillable.pdf" at bounding box center [183, 174] width 81 height 9
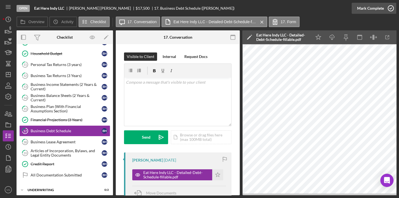
click at [391, 10] on icon "button" at bounding box center [391, 8] width 14 height 14
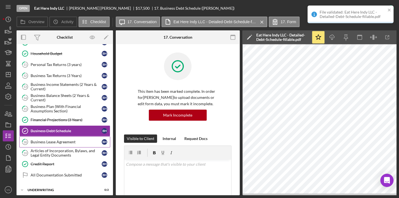
click at [55, 140] on div "Business Lease Agreement" at bounding box center [66, 141] width 71 height 4
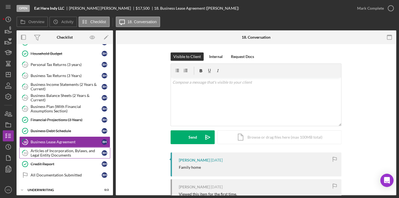
click at [38, 152] on div "Articles of Incorporation, Bylaws, and Legal Entity Documents" at bounding box center [66, 152] width 71 height 9
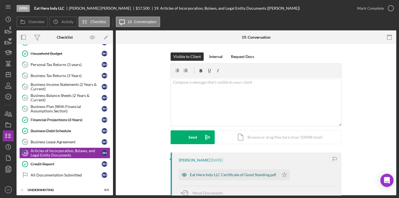
click at [221, 176] on div "Eat Here Indy LLC Certificate of Good Standing.pdf" at bounding box center [233, 174] width 86 height 4
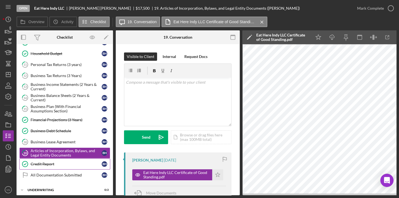
click at [51, 163] on div "Credit Report" at bounding box center [66, 164] width 71 height 4
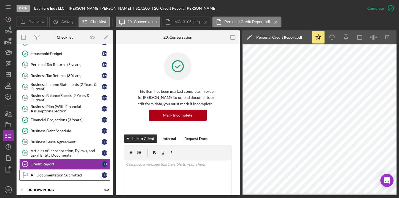
click at [61, 173] on div "All Documentation Submitted" at bounding box center [66, 175] width 71 height 4
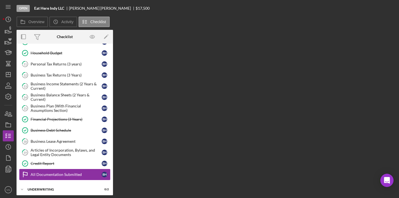
scroll to position [109, 0]
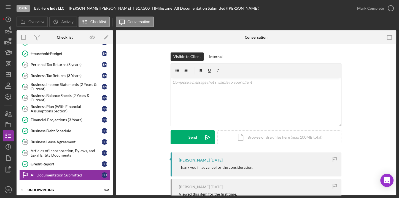
click at [153, 102] on div "Visible to Client Internal v Color teal Color pink Remove color Add row above A…" at bounding box center [256, 102] width 264 height 100
